Goal: Information Seeking & Learning: Learn about a topic

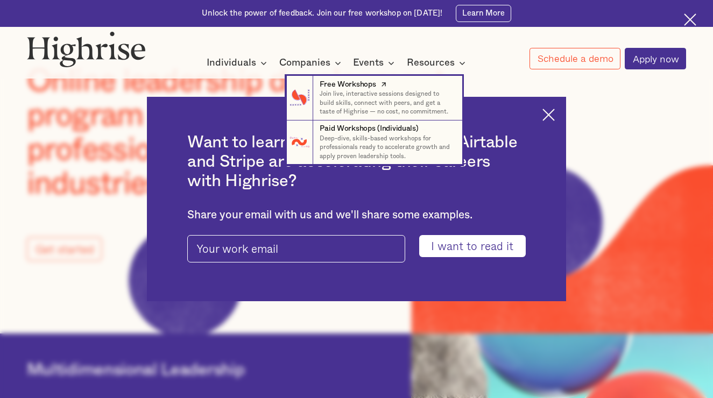
scroll to position [66, 0]
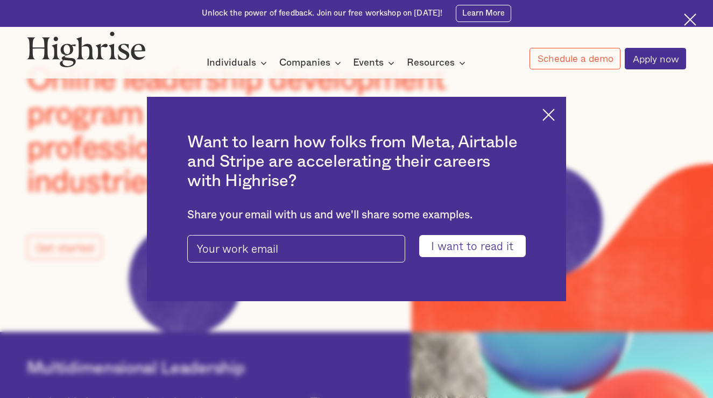
click at [553, 108] on div "Want to learn how folks from Meta, Airtable and Stripe are accelerating their c…" at bounding box center [356, 199] width 419 height 204
click at [547, 116] on img at bounding box center [549, 115] width 12 height 12
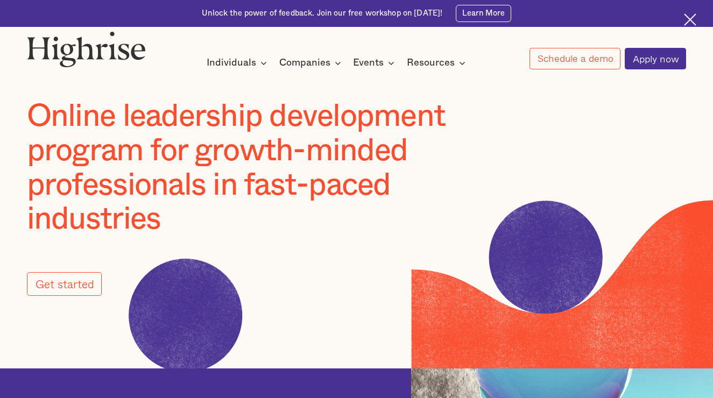
scroll to position [0, 0]
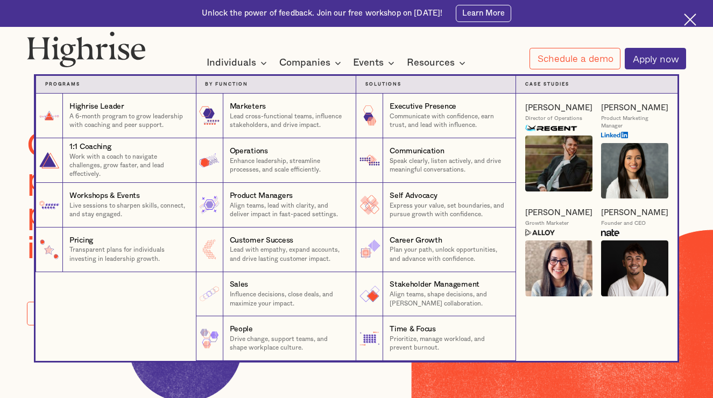
click at [337, 64] on nav "Programs 1 Highrise Leader A 6-month program to grow leadership with coaching a…" at bounding box center [357, 210] width 646 height 304
click at [316, 61] on nav "Programs 1 Highrise Leader A 6-month program to grow leadership with coaching a…" at bounding box center [357, 210] width 646 height 304
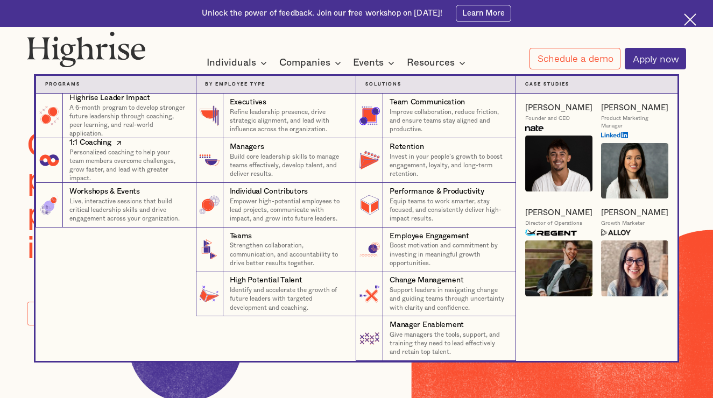
click at [97, 165] on p "Personalized coaching to help your team members overcome challenges, grow faste…" at bounding box center [127, 166] width 117 height 35
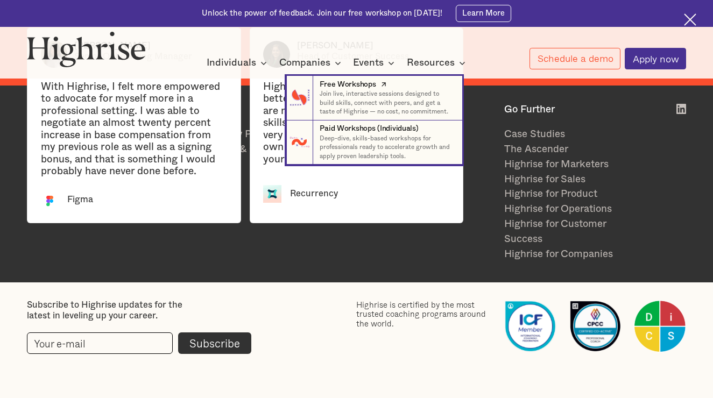
scroll to position [2112, 0]
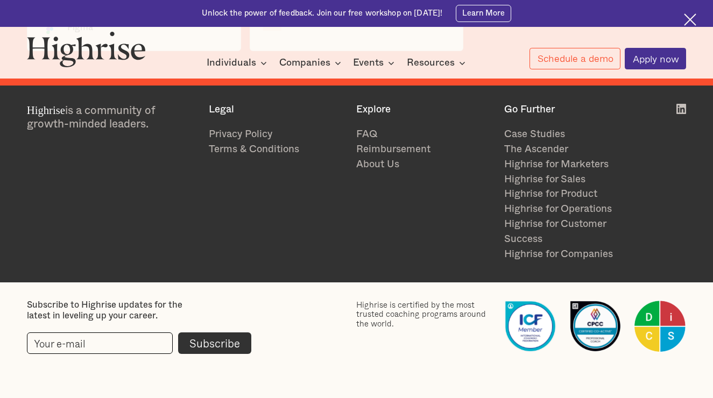
click at [694, 19] on img at bounding box center [690, 19] width 12 height 12
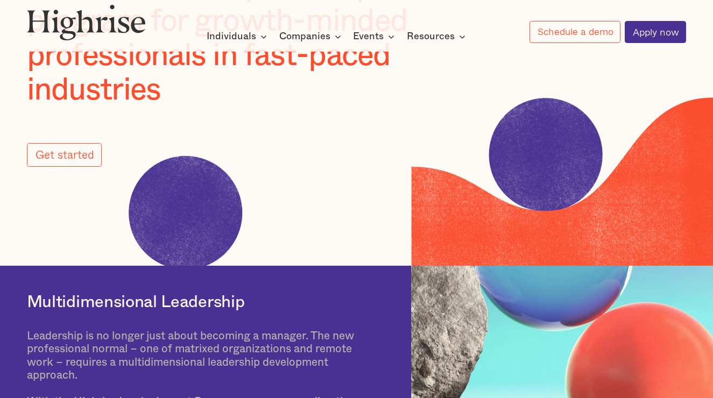
scroll to position [0, 0]
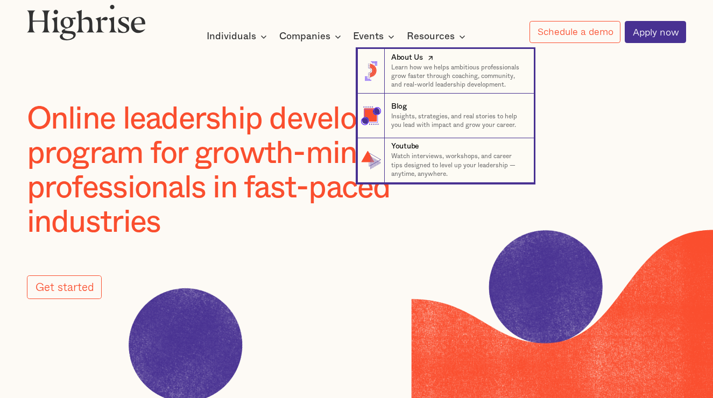
click at [410, 60] on div "About Us" at bounding box center [407, 58] width 32 height 11
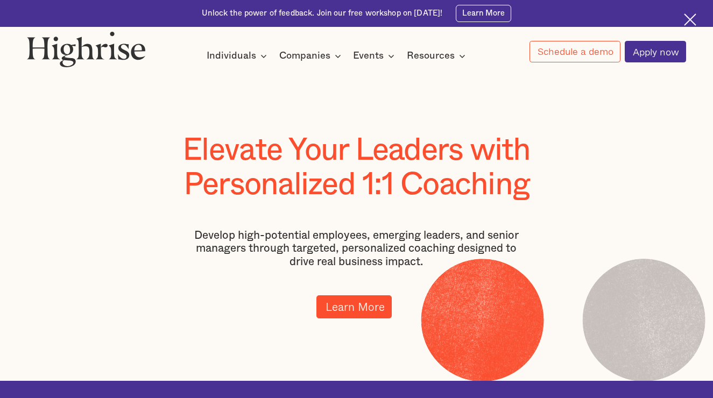
click at [360, 307] on link "Learn More" at bounding box center [354, 307] width 75 height 23
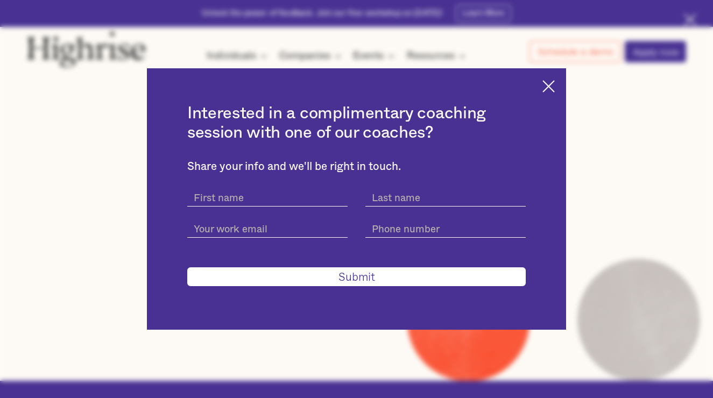
click at [550, 85] on img at bounding box center [549, 86] width 12 height 12
